Goal: Task Accomplishment & Management: Use online tool/utility

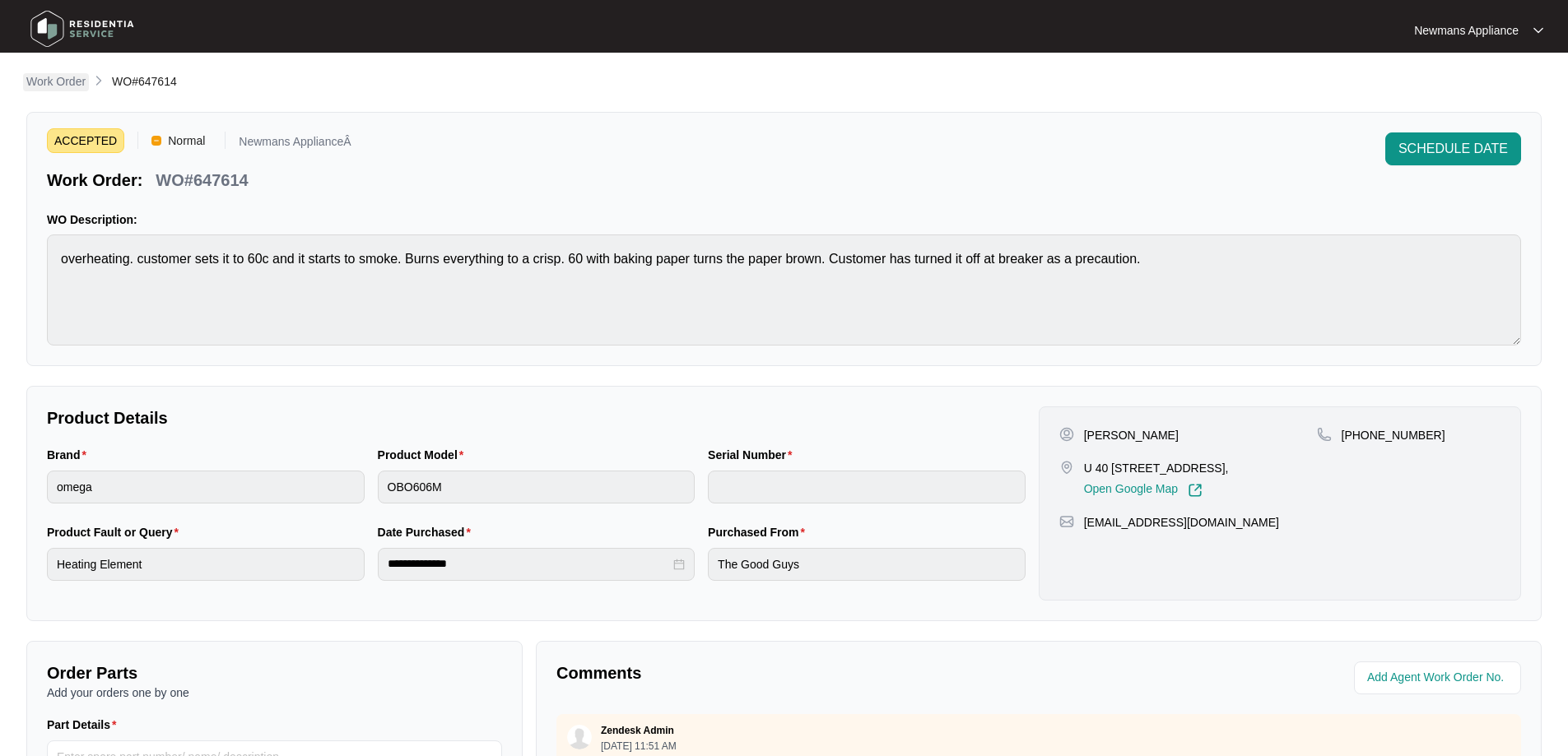
click at [71, 82] on p "Work Order" at bounding box center [56, 81] width 59 height 16
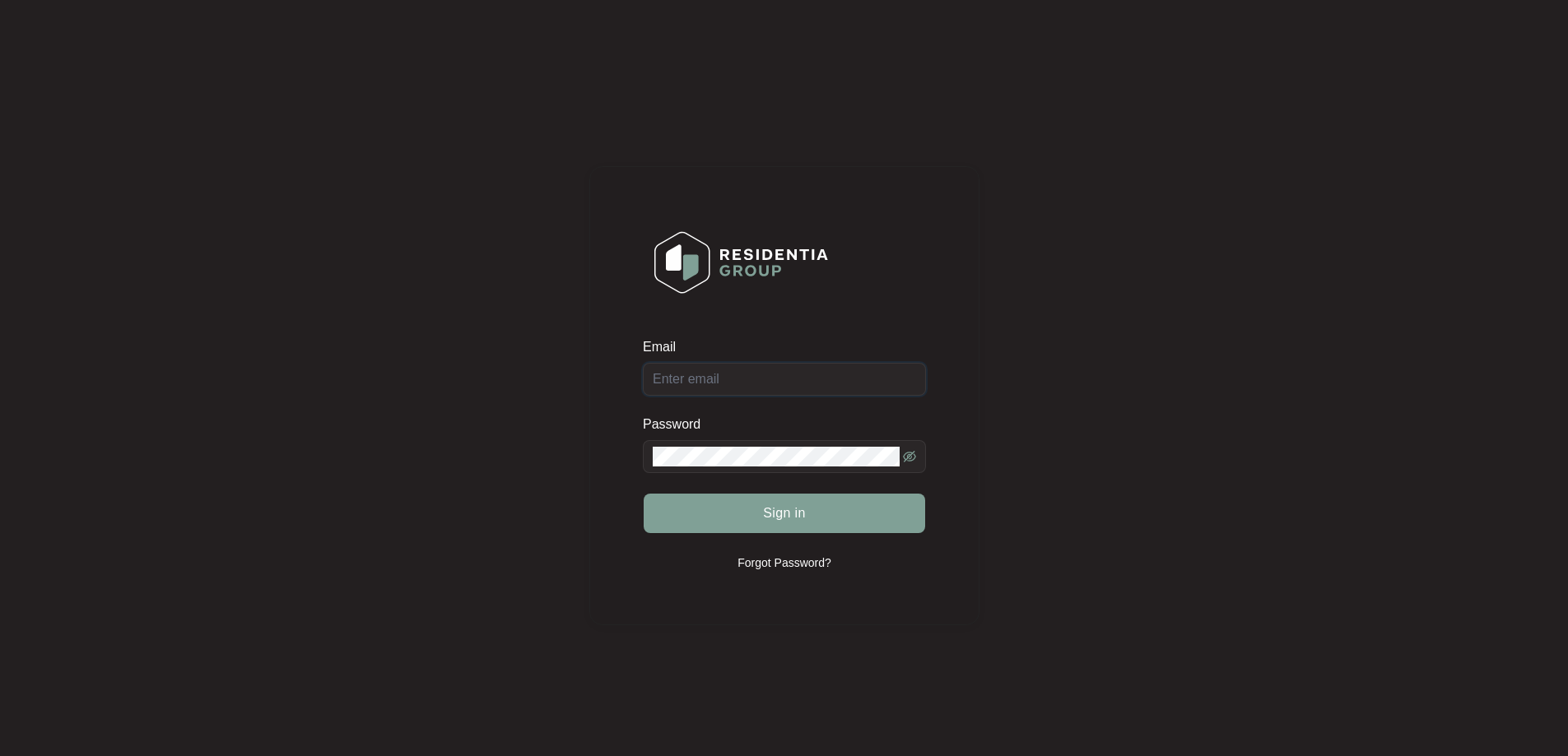
type input "[EMAIL_ADDRESS][DOMAIN_NAME]"
click at [805, 513] on span "Sign in" at bounding box center [784, 513] width 42 height 20
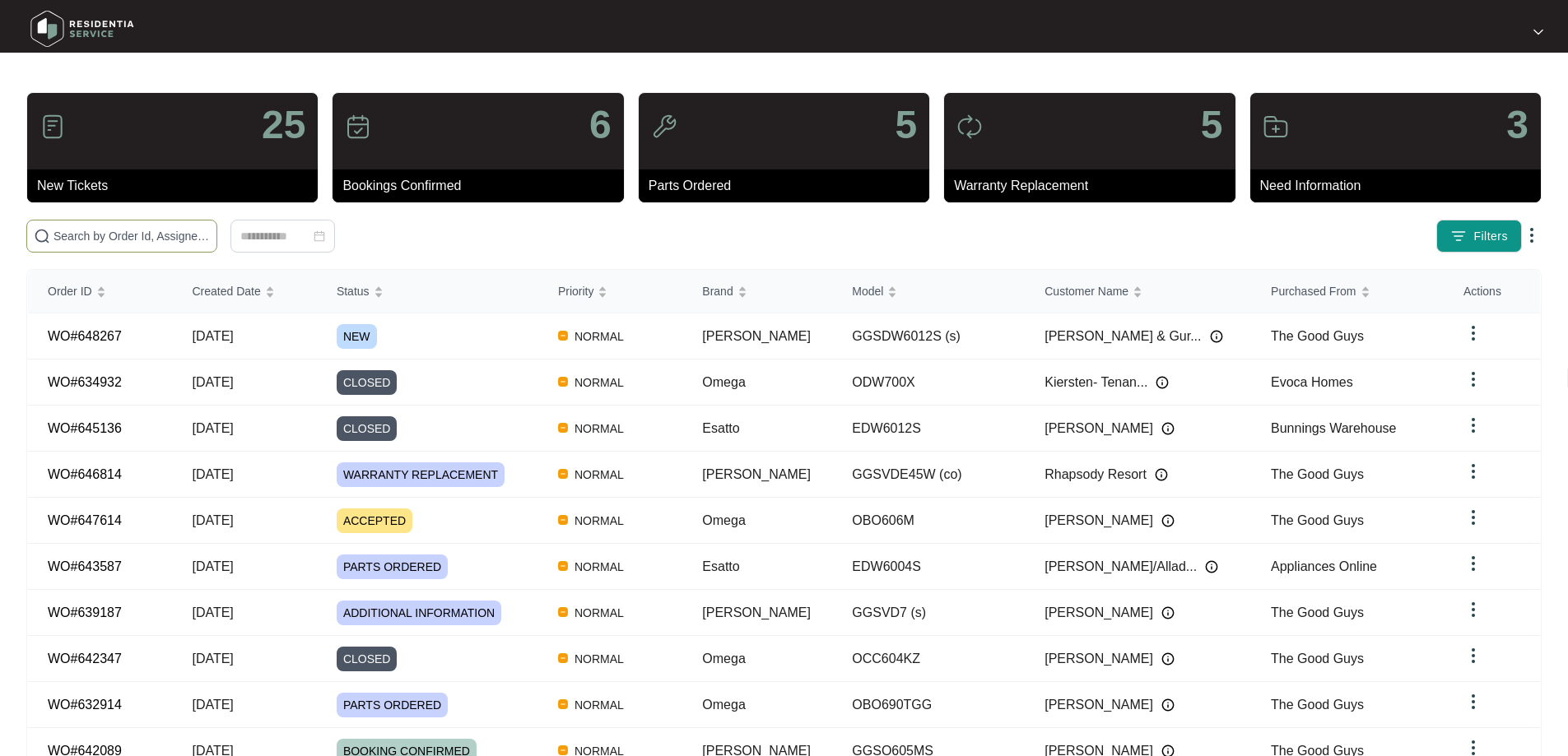
click at [210, 236] on input "text" at bounding box center [132, 235] width 156 height 18
paste input "648267"
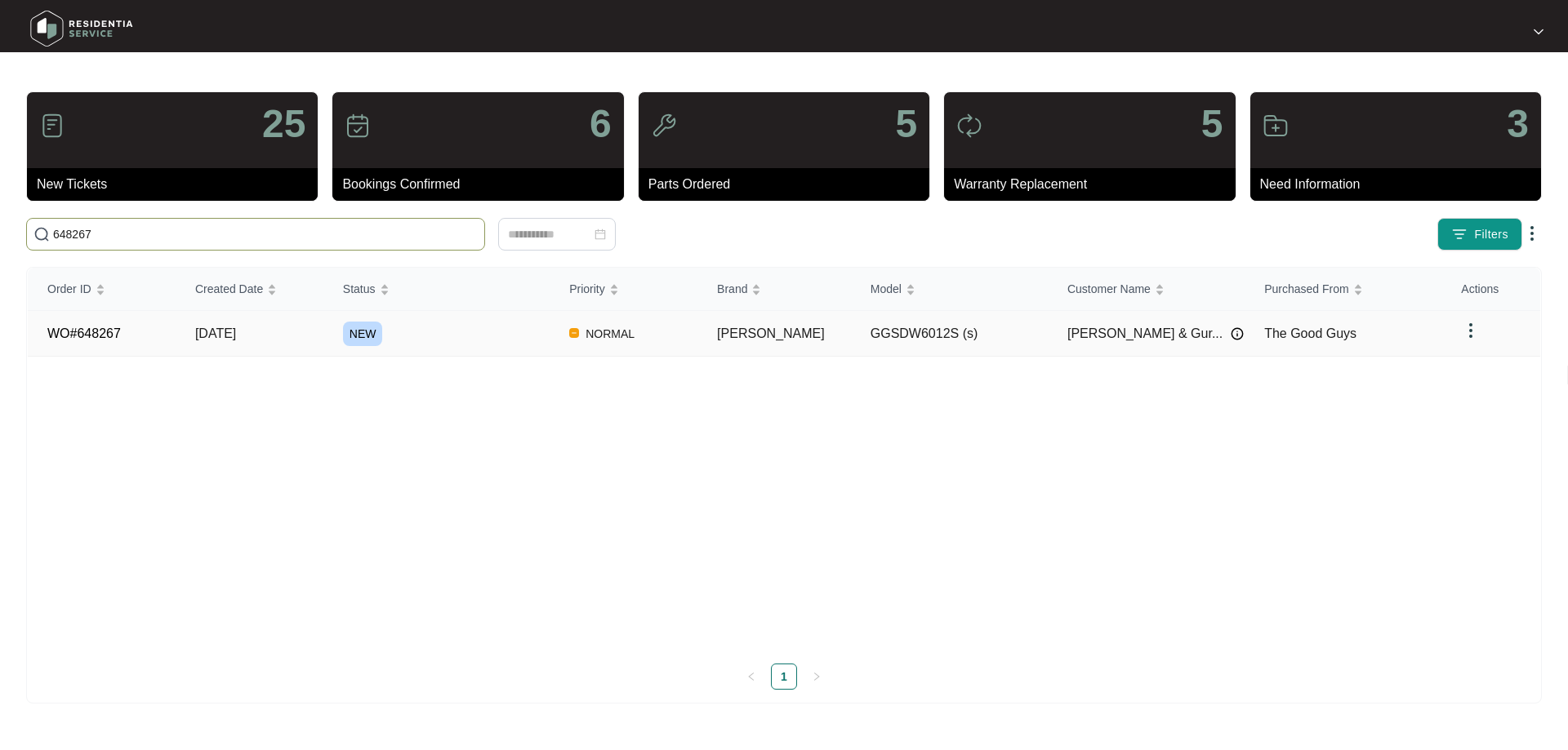
type input "648267"
click at [297, 330] on td "[DATE]" at bounding box center [249, 334] width 148 height 46
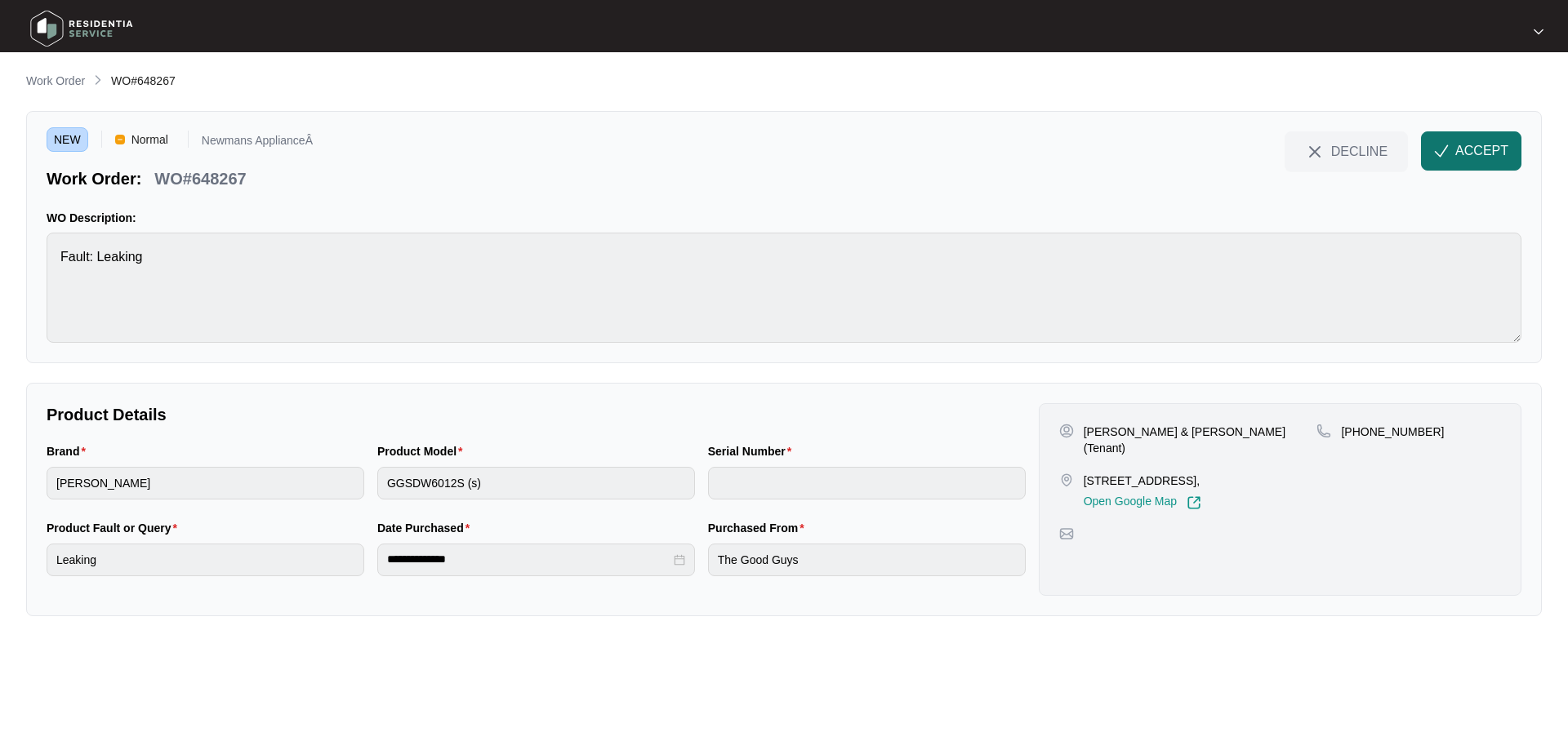
click at [1460, 149] on span "ACCEPT" at bounding box center [1481, 151] width 53 height 19
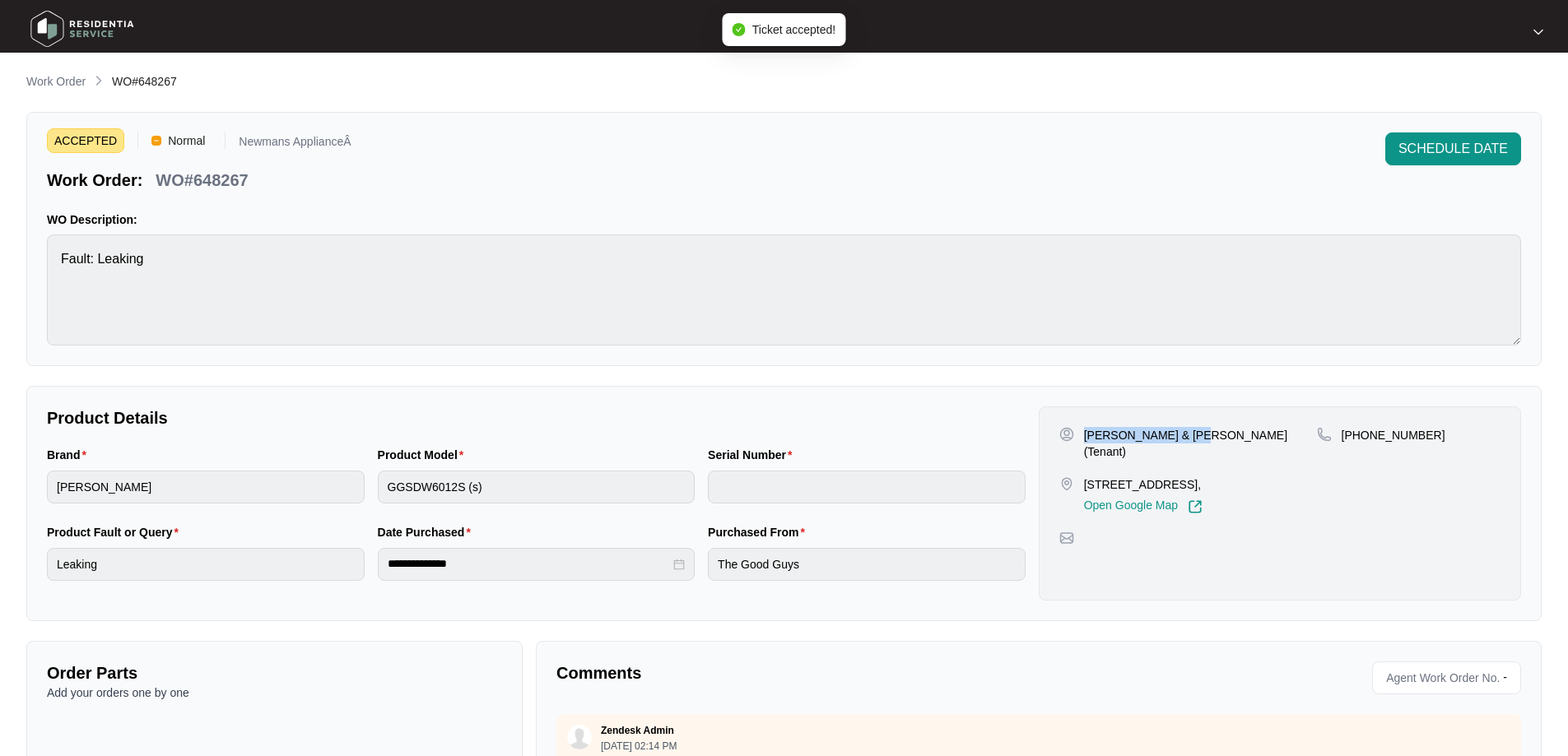
drag, startPoint x: 1086, startPoint y: 435, endPoint x: 1188, endPoint y: 437, distance: 102.0
click at [1188, 437] on p "[PERSON_NAME] & [PERSON_NAME] (Tenant)" at bounding box center [1201, 443] width 233 height 33
copy p "[PERSON_NAME] & [PERSON_NAME]"
click at [1225, 433] on div "[PERSON_NAME] & [PERSON_NAME] (Tenant)" at bounding box center [1188, 443] width 258 height 33
drag, startPoint x: 1086, startPoint y: 469, endPoint x: 1186, endPoint y: 462, distance: 100.2
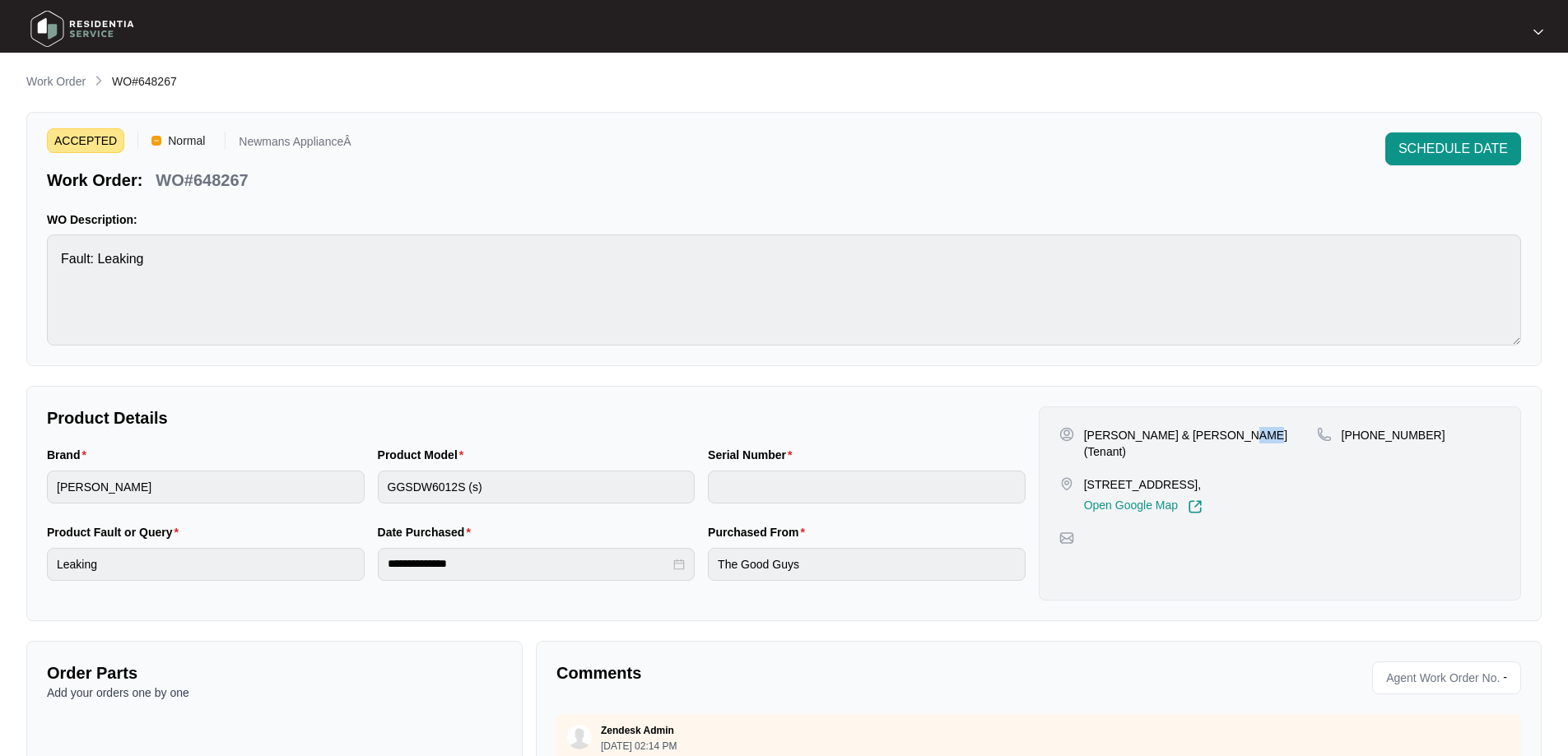
click at [1186, 477] on p "[STREET_ADDRESS]," at bounding box center [1143, 484] width 118 height 16
copy p "[STREET_ADDRESS]"
drag, startPoint x: 1190, startPoint y: 465, endPoint x: 1234, endPoint y: 465, distance: 44.0
click at [1203, 477] on p "[STREET_ADDRESS]," at bounding box center [1143, 484] width 118 height 16
copy p "Pimpama"
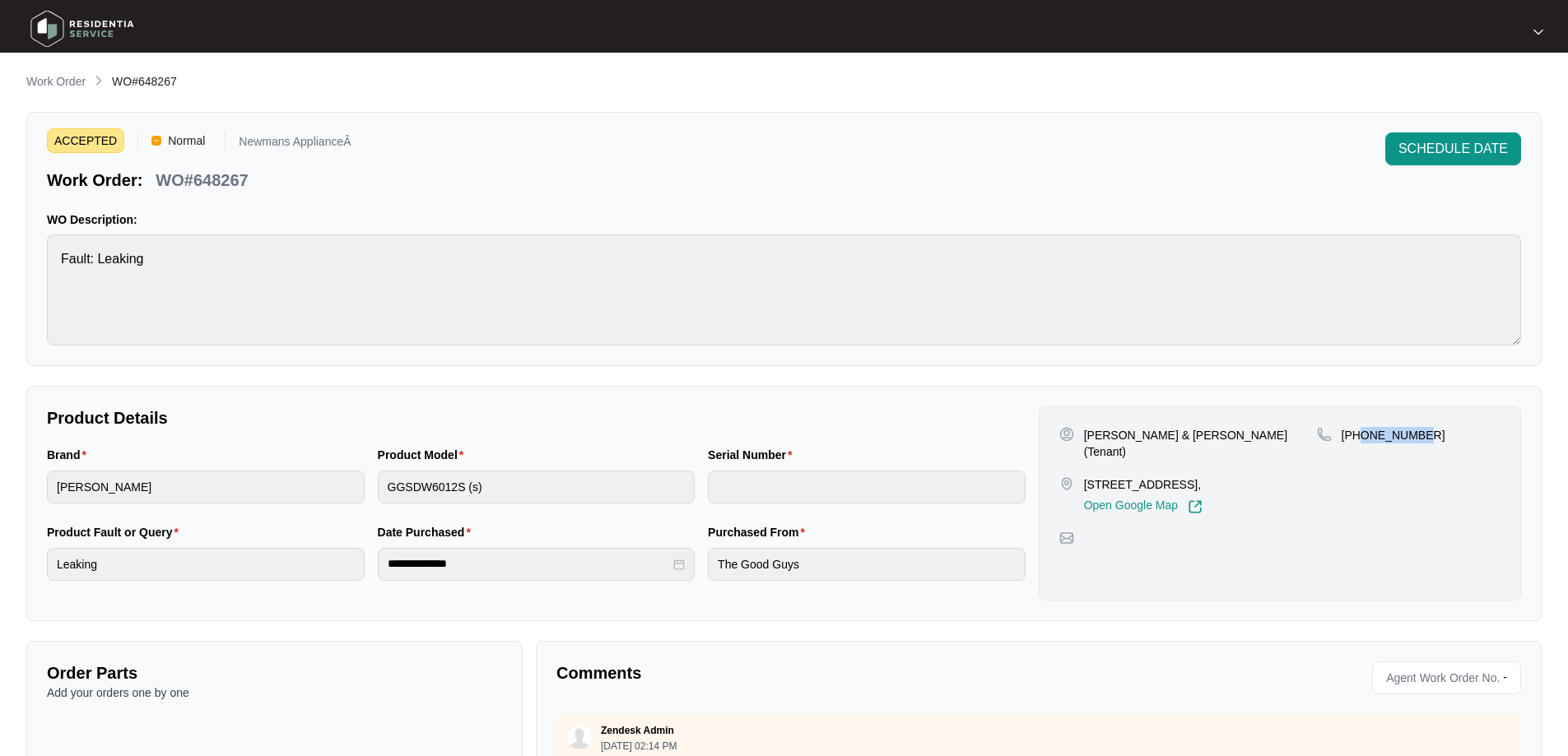
drag, startPoint x: 1421, startPoint y: 433, endPoint x: 1362, endPoint y: 432, distance: 59.0
click at [1362, 432] on div "[PHONE_NUMBER]" at bounding box center [1409, 435] width 184 height 16
copy p "448512203"
click at [381, 565] on div "**********" at bounding box center [537, 564] width 318 height 33
click at [677, 566] on div "**********" at bounding box center [535, 561] width 992 height 77
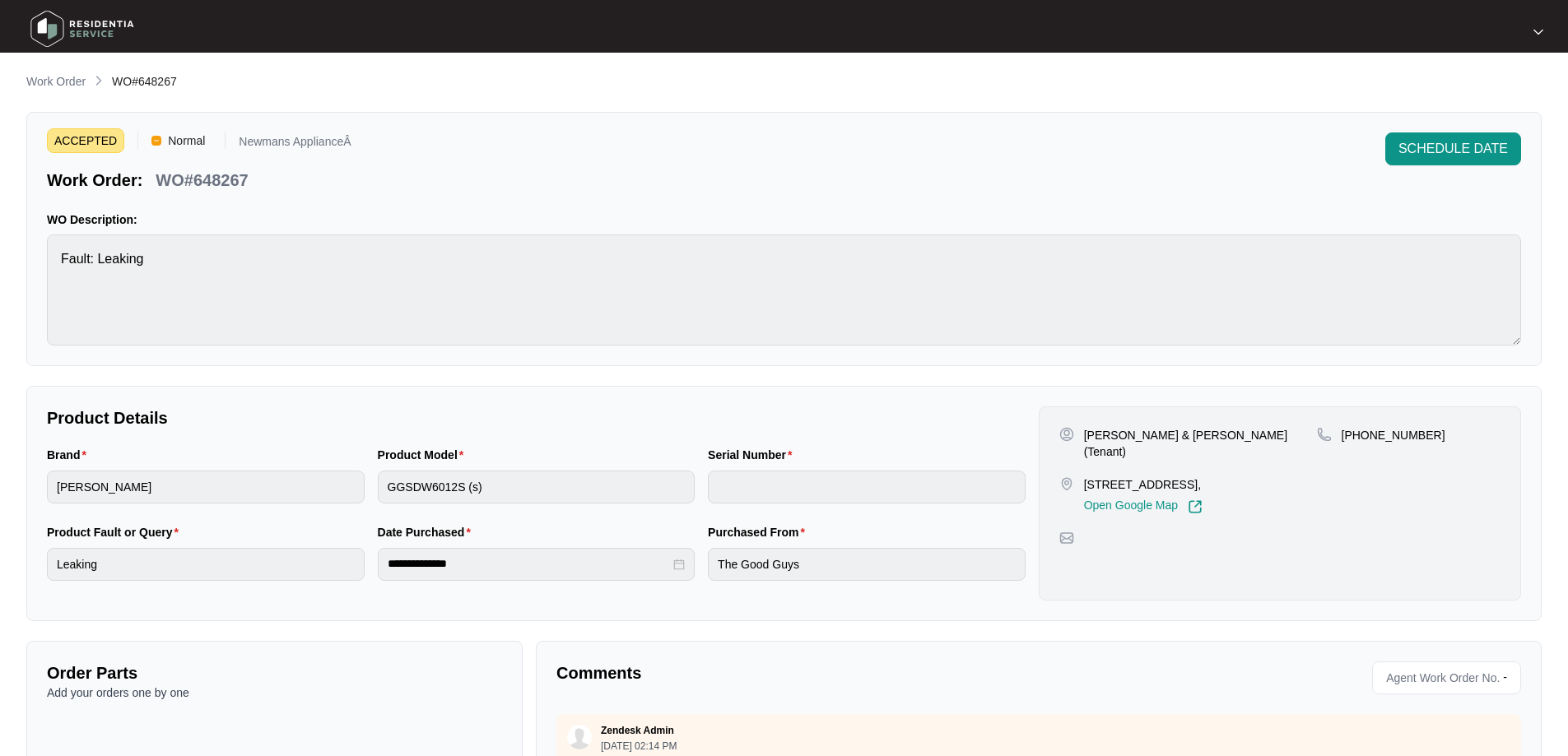
click at [669, 564] on div "**********" at bounding box center [535, 561] width 992 height 77
drag, startPoint x: 196, startPoint y: 176, endPoint x: 252, endPoint y: 176, distance: 56.0
click at [252, 176] on div "WO#648267" at bounding box center [201, 178] width 105 height 29
copy p "648267"
